Goal: Task Accomplishment & Management: Use online tool/utility

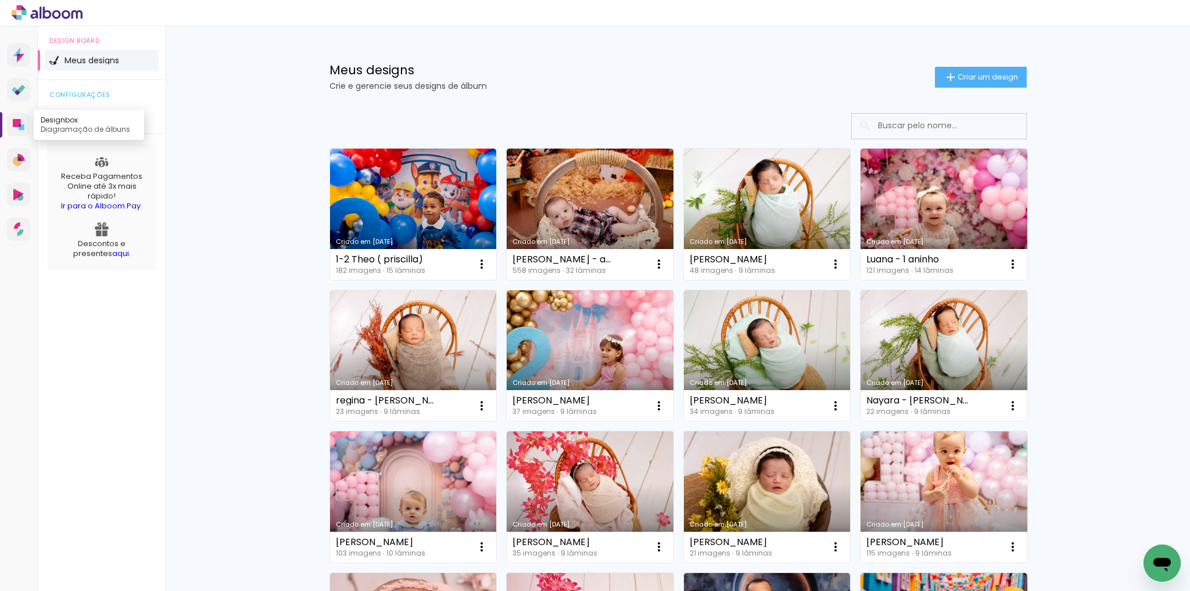
click at [19, 123] on icon at bounding box center [17, 123] width 8 height 8
click at [18, 82] on link "Proof Sistema de seleção e venda de fotos" at bounding box center [18, 89] width 23 height 23
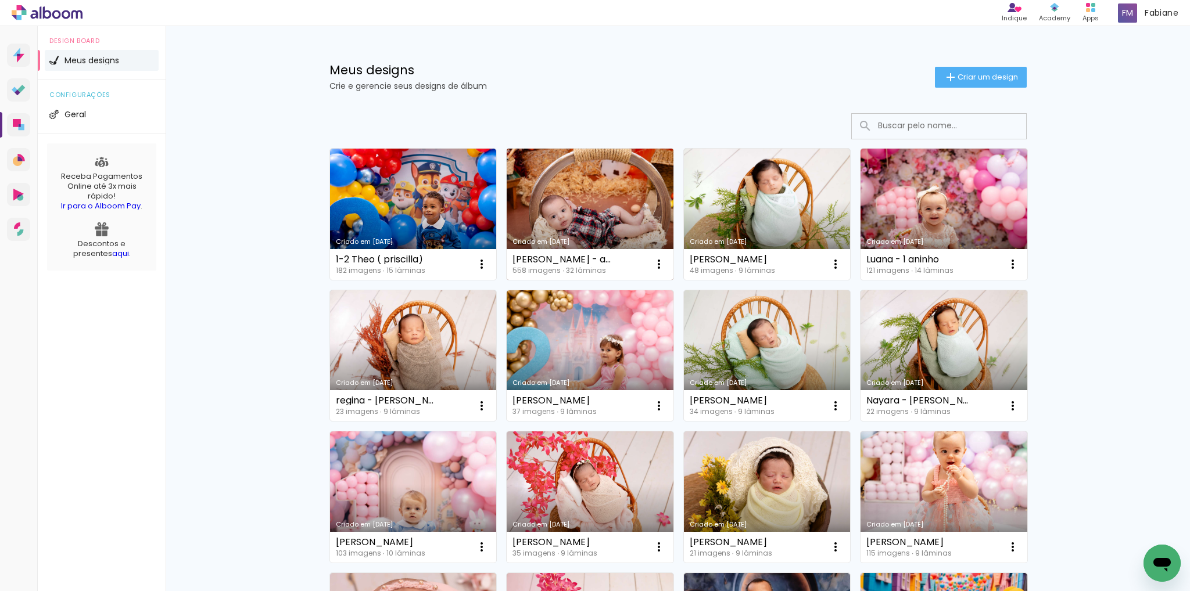
click at [561, 172] on link "Criado em [DATE]" at bounding box center [590, 214] width 167 height 131
